Goal: Information Seeking & Learning: Check status

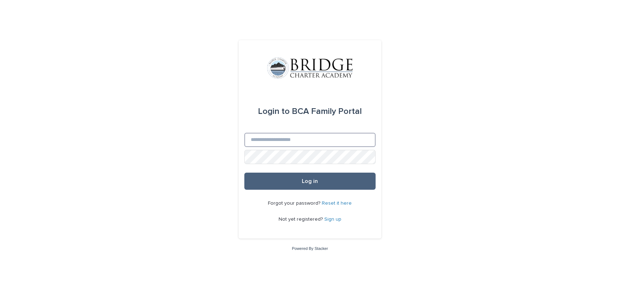
type input "**********"
click at [305, 186] on button "Log in" at bounding box center [309, 181] width 131 height 17
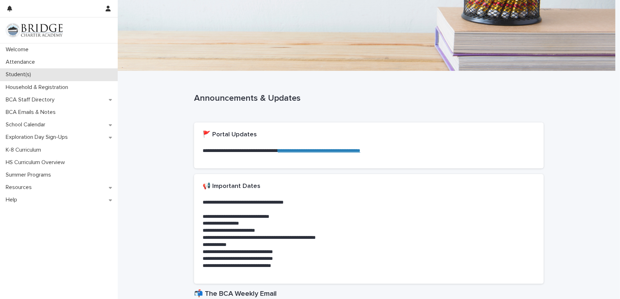
click at [33, 75] on p "Student(s)" at bounding box center [20, 74] width 34 height 7
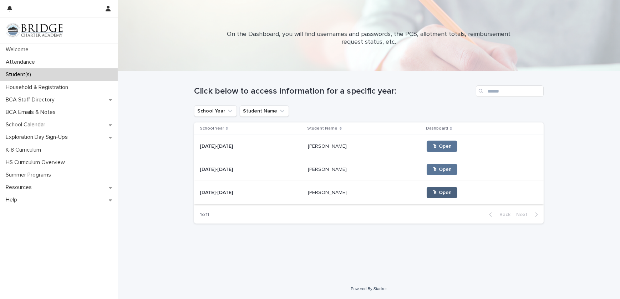
click at [433, 188] on link "🖱 Open" at bounding box center [441, 192] width 31 height 11
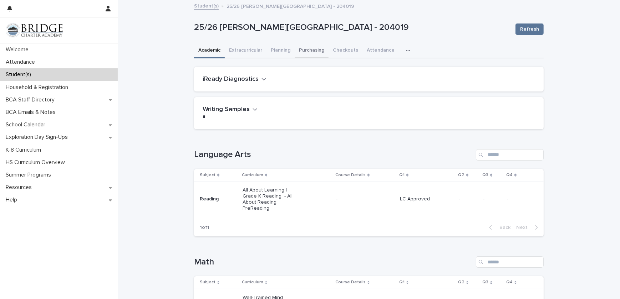
click at [303, 47] on button "Purchasing" at bounding box center [311, 50] width 34 height 15
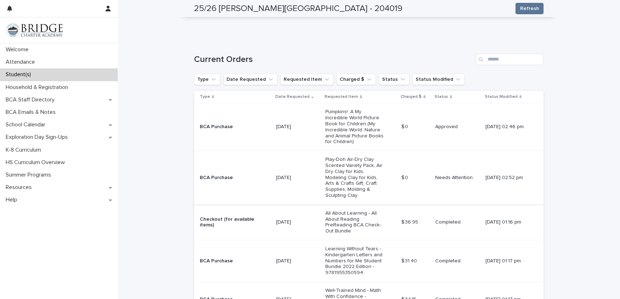
scroll to position [139, 0]
click at [325, 182] on p "Play-Doh Air-Dry Clay Scented Variety Pack, Air Dry Clay for Kids, Modeling Cla…" at bounding box center [355, 178] width 60 height 42
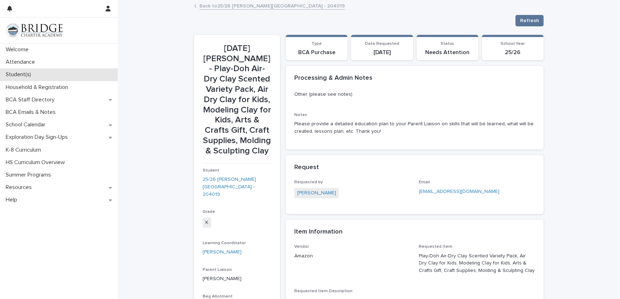
click at [29, 69] on div "Student(s)" at bounding box center [59, 74] width 118 height 12
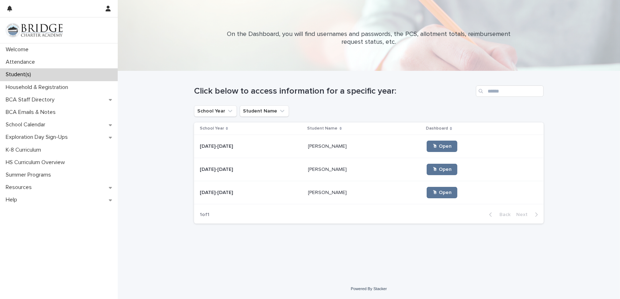
click at [343, 176] on td "[PERSON_NAME] [PERSON_NAME]" at bounding box center [364, 169] width 119 height 23
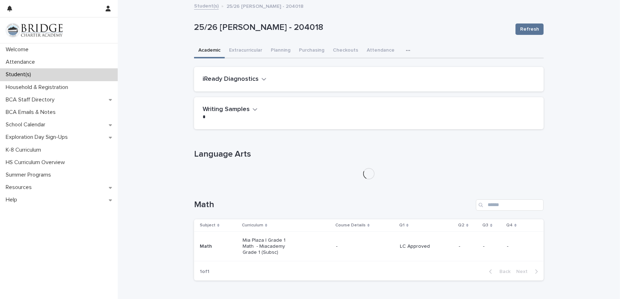
click at [303, 42] on div "25/26 [PERSON_NAME] - 204018 Refresh" at bounding box center [368, 29] width 349 height 29
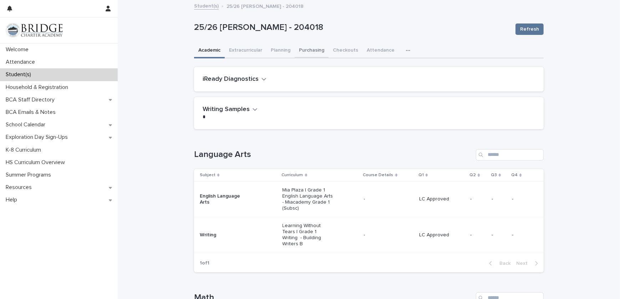
click at [307, 54] on button "Purchasing" at bounding box center [311, 50] width 34 height 15
